Goal: Contribute content: Add original content to the website for others to see

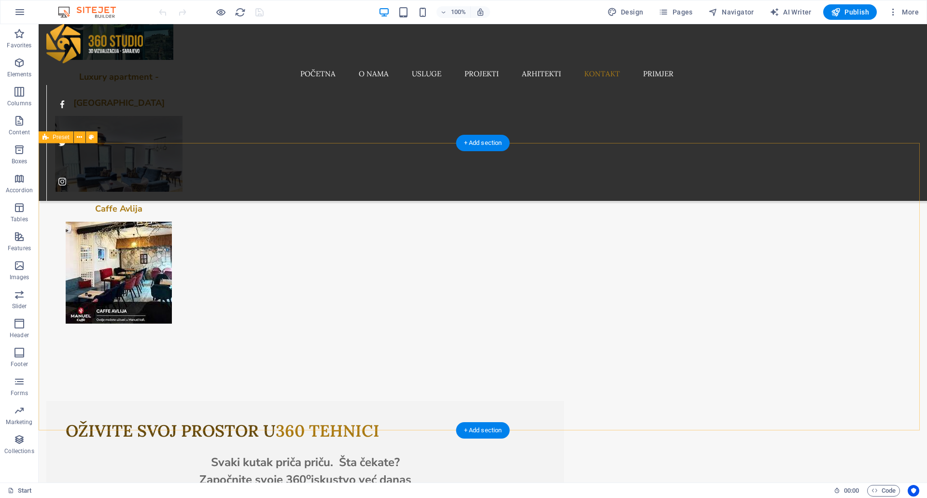
scroll to position [3380, 0]
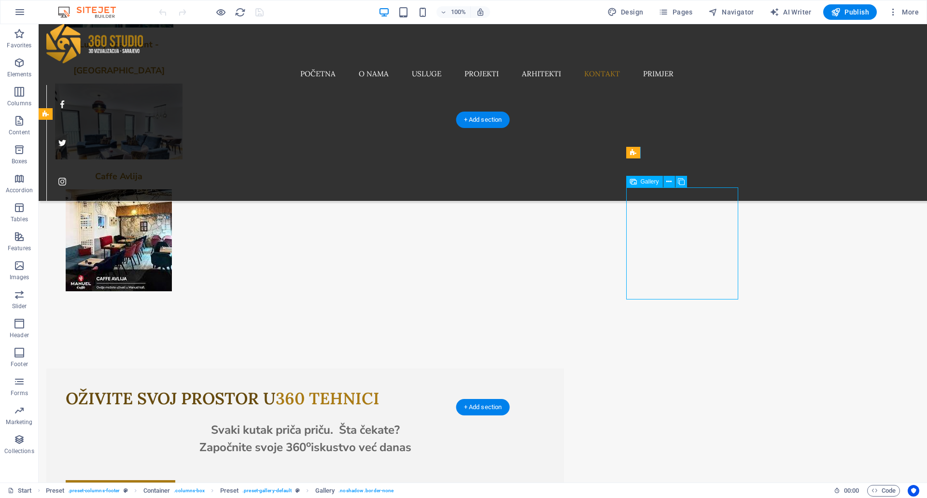
select select "4"
select select "px"
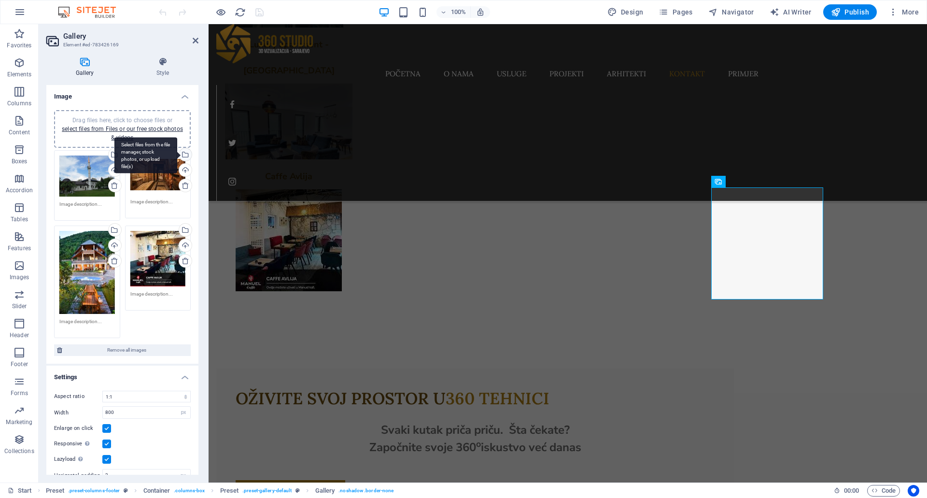
click at [183, 156] on div "Select files from the file manager, stock photos, or upload file(s)" at bounding box center [184, 155] width 14 height 14
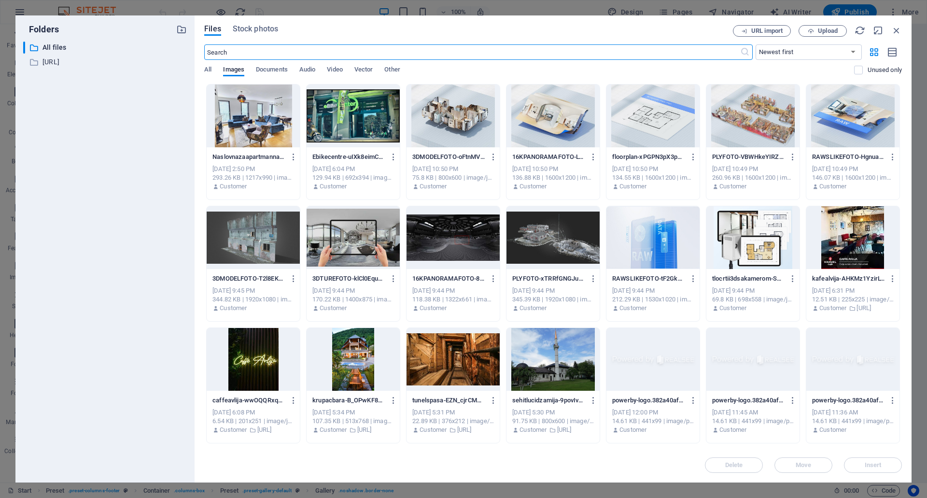
scroll to position [3699, 0]
click at [236, 115] on div at bounding box center [253, 115] width 93 height 63
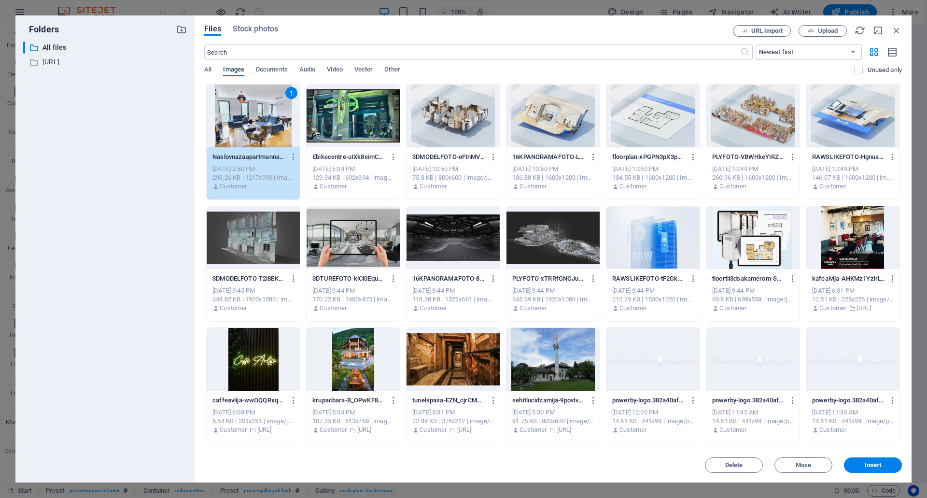
click at [878, 456] on div "Delete Move Insert" at bounding box center [553, 459] width 698 height 25
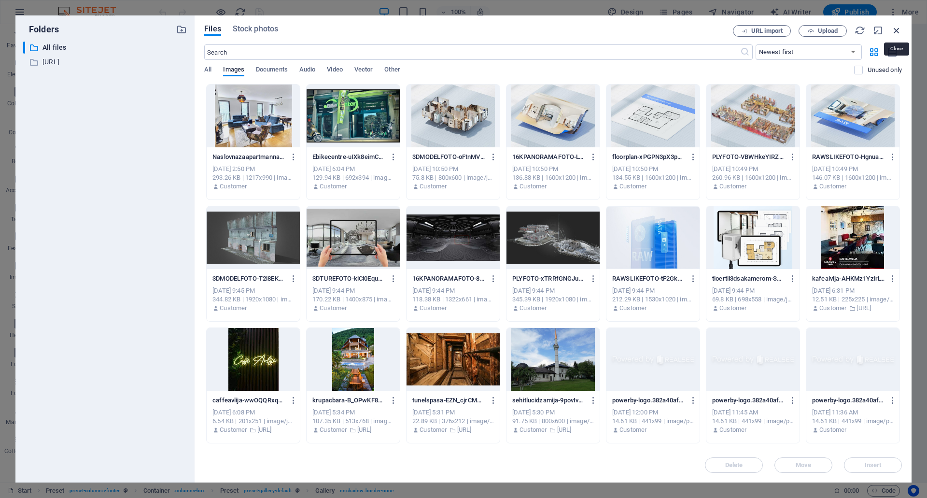
click at [892, 30] on icon "button" at bounding box center [896, 30] width 11 height 11
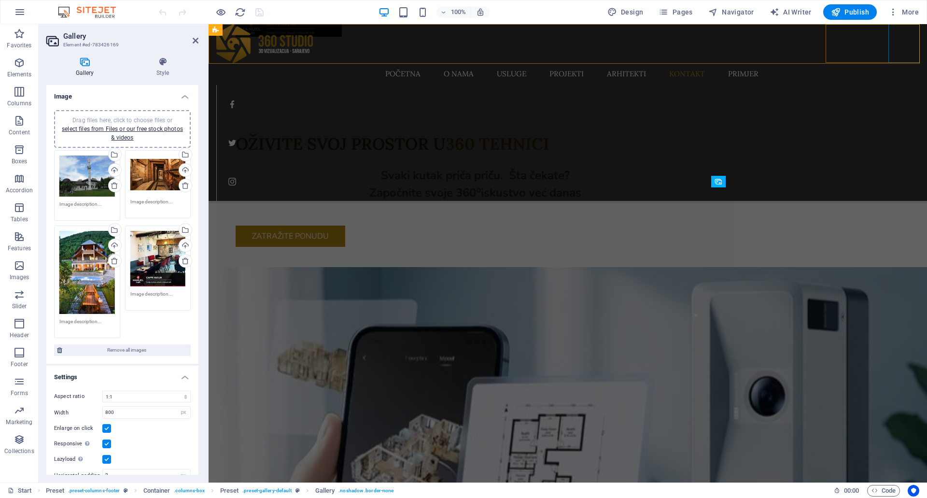
scroll to position [3406, 0]
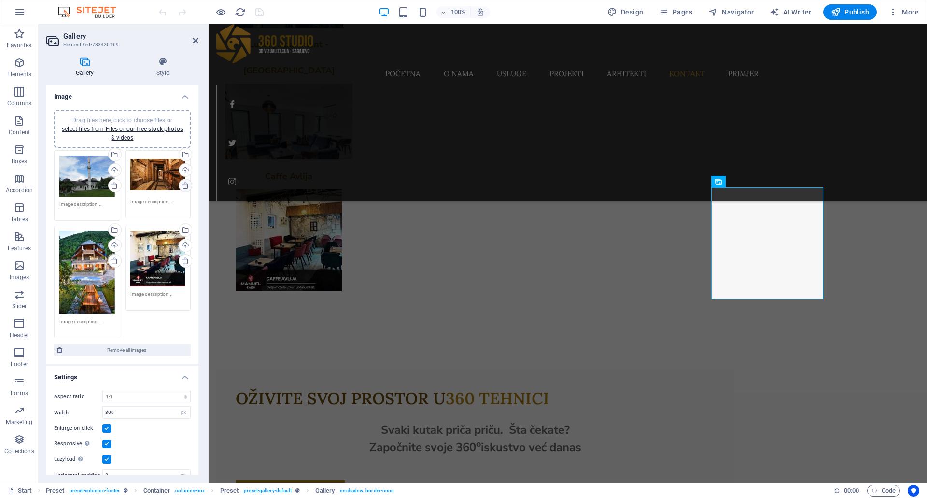
click at [182, 182] on icon at bounding box center [186, 186] width 8 height 8
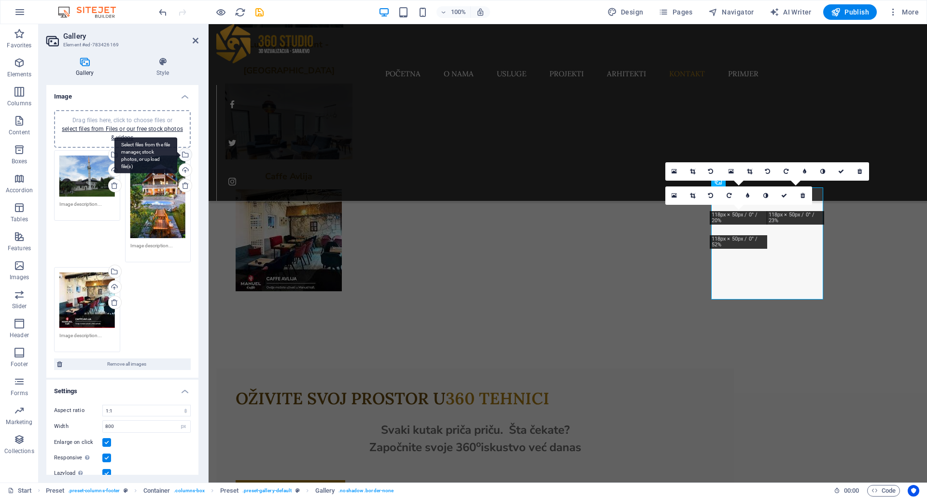
click at [186, 155] on div "Select files from the file manager, stock photos, or upload file(s)" at bounding box center [184, 155] width 14 height 14
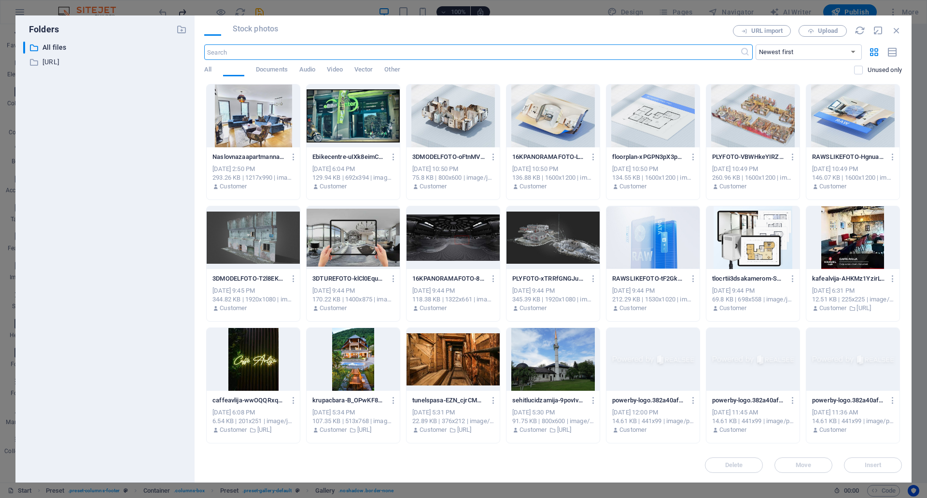
scroll to position [3699, 0]
click at [269, 120] on div at bounding box center [253, 115] width 93 height 63
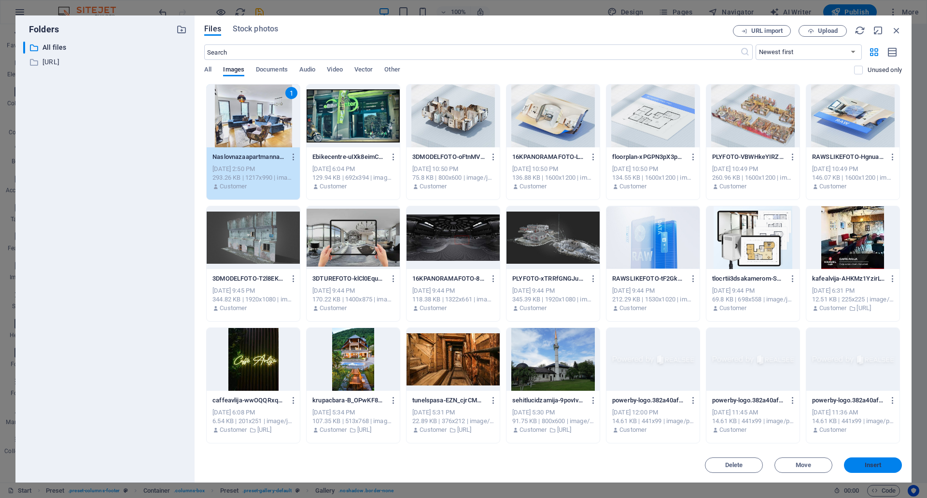
click at [859, 461] on button "Insert" at bounding box center [873, 464] width 58 height 15
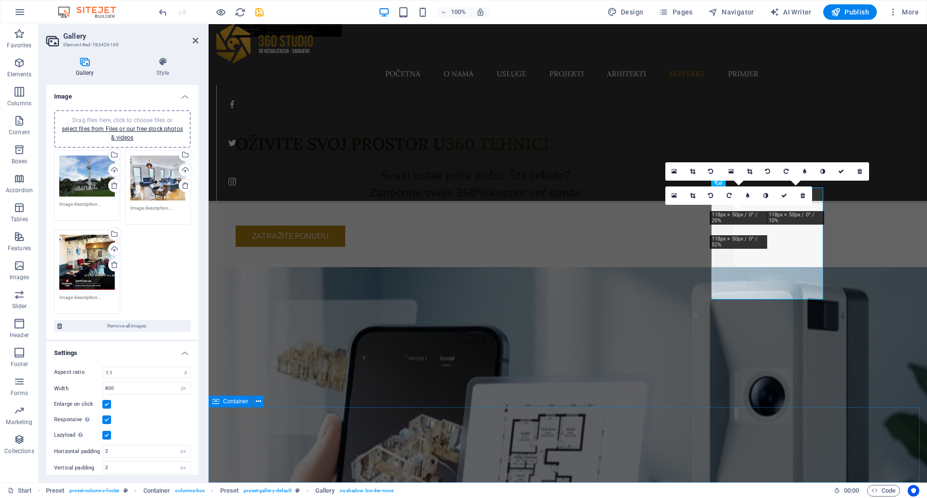
scroll to position [3406, 0]
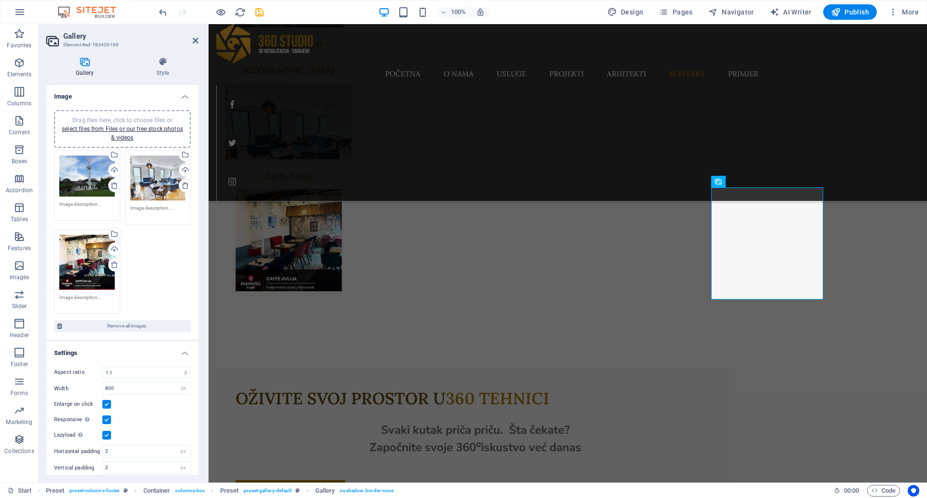
click at [157, 273] on div "Drag files here, click to choose files or select files from Files or our free s…" at bounding box center [122, 232] width 141 height 169
click at [143, 260] on div "Drag files here, click to choose files or select files from Files or our free s…" at bounding box center [122, 232] width 141 height 169
click at [121, 134] on link "select files from Files or our free stock photos & videos" at bounding box center [122, 133] width 121 height 15
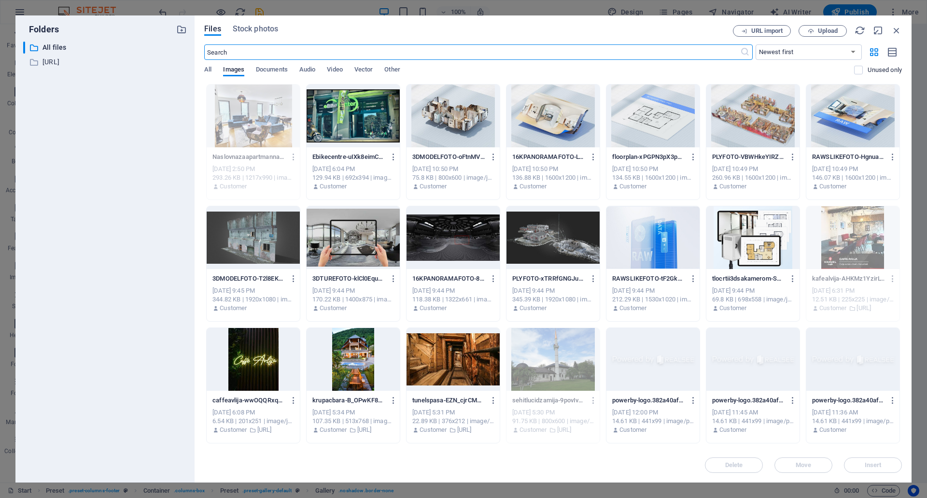
click at [345, 116] on div at bounding box center [353, 115] width 93 height 63
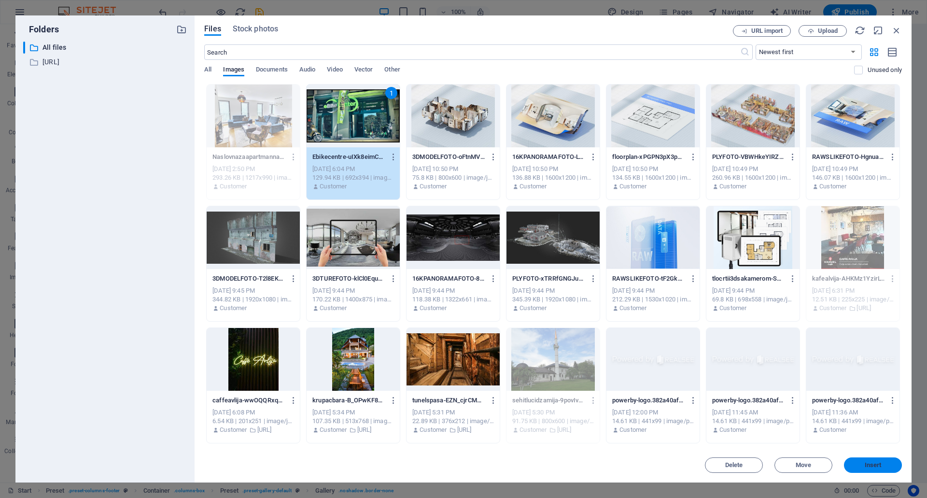
drag, startPoint x: 868, startPoint y: 465, endPoint x: 660, endPoint y: 441, distance: 209.4
click at [868, 465] on span "Insert" at bounding box center [873, 465] width 17 height 6
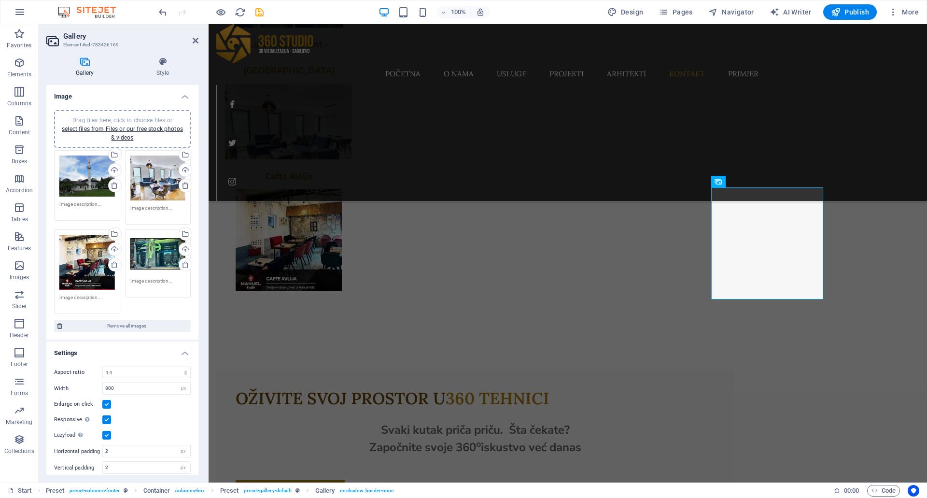
click at [169, 305] on div "Drag files here, click to choose files or select files from Files or our free s…" at bounding box center [122, 232] width 141 height 169
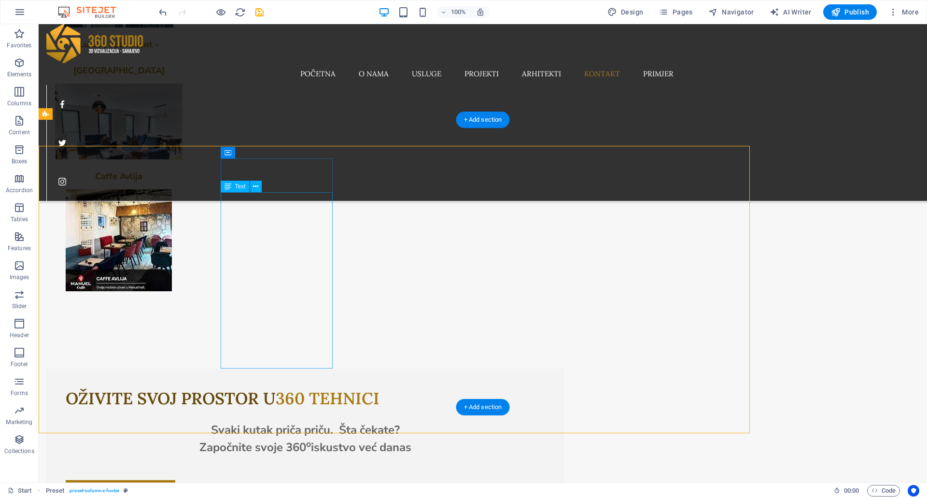
scroll to position [3380, 0]
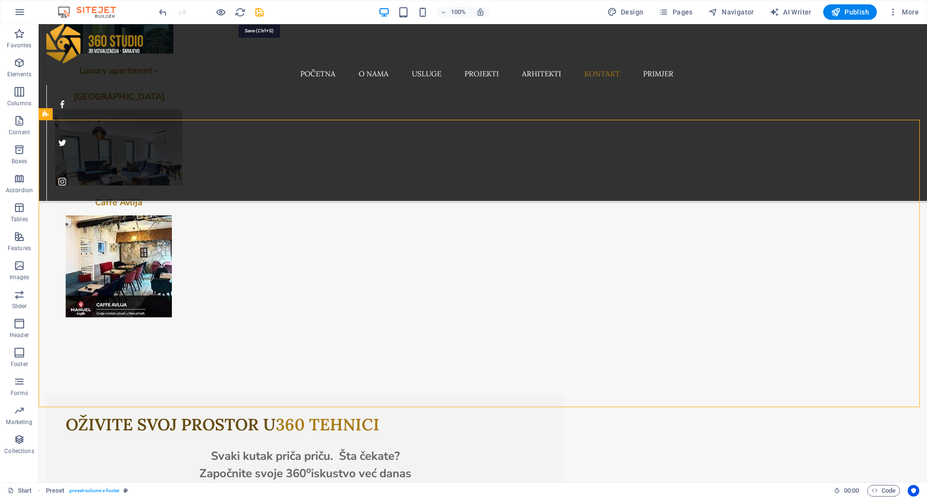
click at [256, 12] on icon "save" at bounding box center [259, 12] width 11 height 11
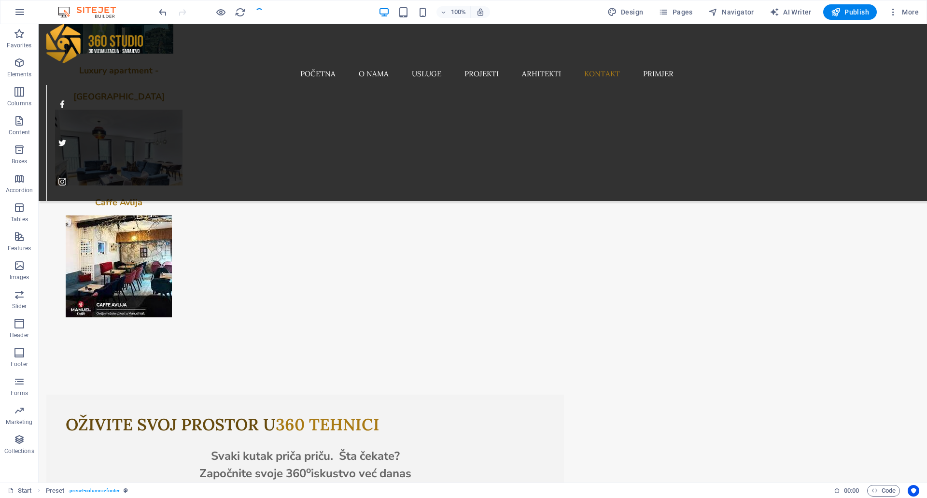
checkbox input "false"
click at [833, 10] on icon "button" at bounding box center [836, 12] width 10 height 10
